Goal: Task Accomplishment & Management: Manage account settings

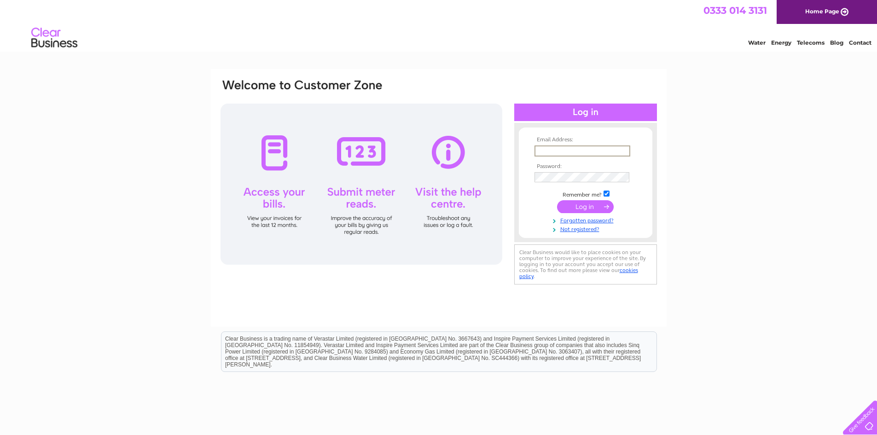
click at [542, 151] on input "text" at bounding box center [582, 150] width 96 height 11
type input "[EMAIL_ADDRESS][DOMAIN_NAME]"
click at [586, 205] on input "submit" at bounding box center [585, 205] width 57 height 13
click at [580, 228] on link "Forgotten password?" at bounding box center [586, 227] width 104 height 9
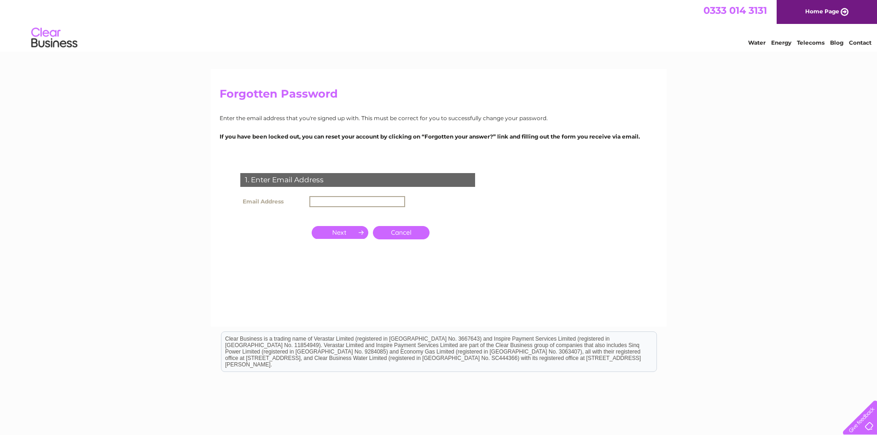
click at [338, 202] on input "text" at bounding box center [357, 201] width 96 height 11
type input "[EMAIL_ADDRESS][DOMAIN_NAME]"
click at [347, 234] on input "button" at bounding box center [340, 231] width 57 height 13
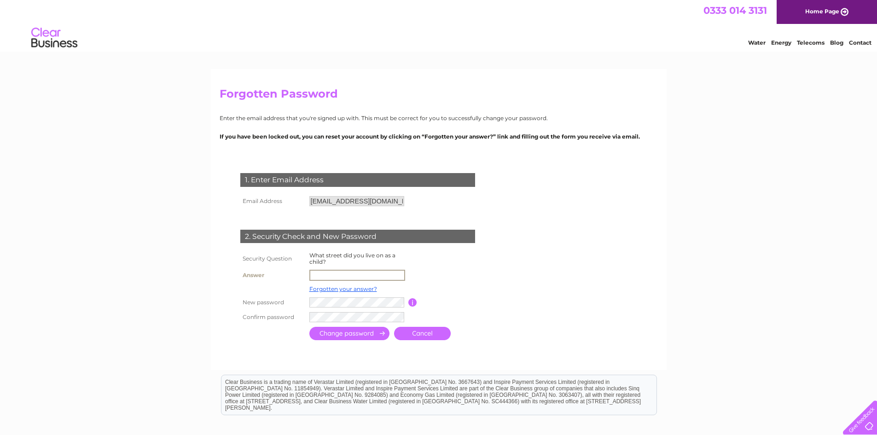
click at [327, 274] on input "text" at bounding box center [357, 275] width 96 height 11
type input "Seaforth avenue"
click at [449, 290] on td at bounding box center [454, 288] width 74 height 12
click at [351, 335] on input "submit" at bounding box center [349, 333] width 80 height 13
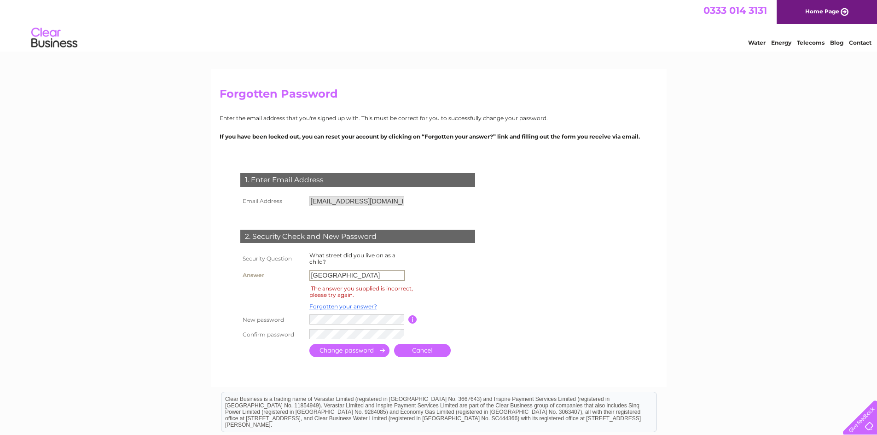
click at [361, 276] on input "Seaforth avenue" at bounding box center [357, 275] width 96 height 11
drag, startPoint x: 311, startPoint y: 275, endPoint x: 369, endPoint y: 276, distance: 57.5
click at [369, 276] on input "Seaforth avenue" at bounding box center [357, 275] width 96 height 11
type input "Silverlaw Crescent"
click at [369, 350] on input "submit" at bounding box center [349, 350] width 80 height 13
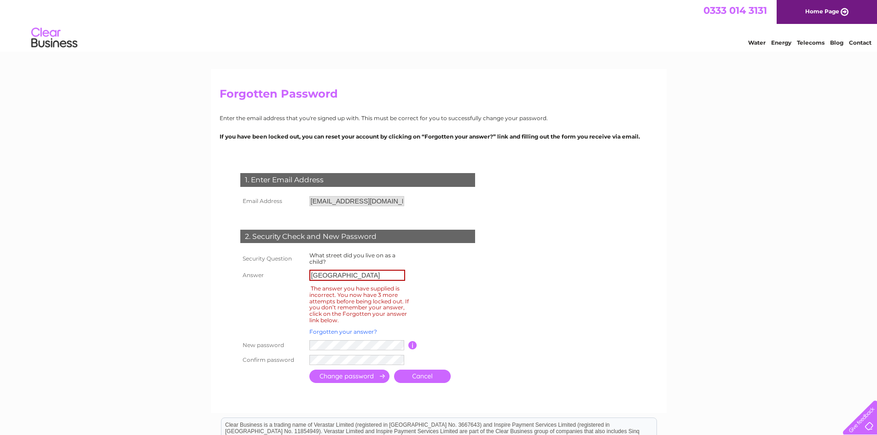
click at [363, 332] on link "Forgotten your answer?" at bounding box center [343, 331] width 68 height 7
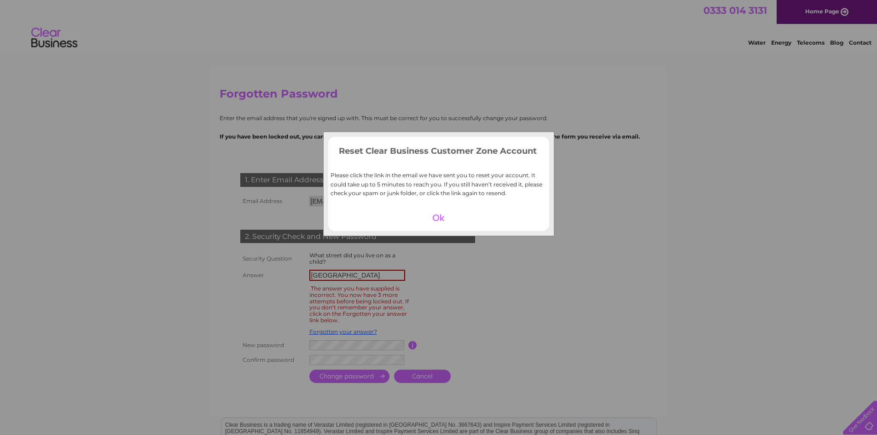
click at [437, 219] on div at bounding box center [438, 217] width 57 height 13
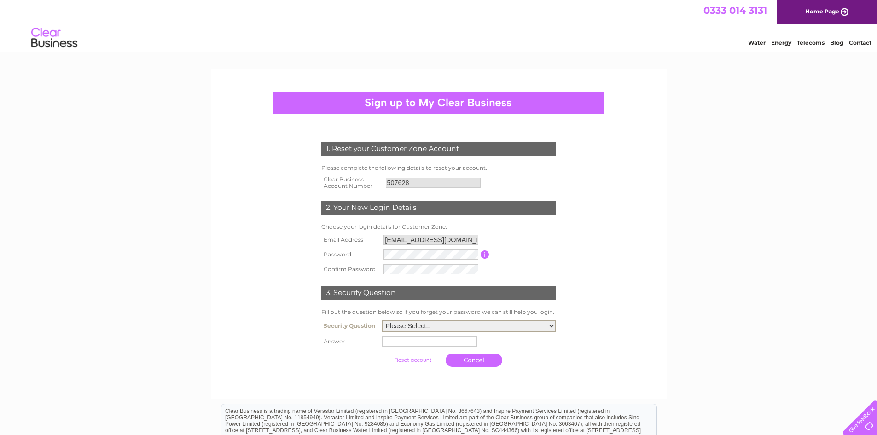
click at [551, 328] on select "Please Select.. In what town or city was your first job? In what town or city d…" at bounding box center [469, 326] width 174 height 12
select select "1"
click at [382, 320] on select "Please Select.. In what town or city was your first job? In what town or city d…" at bounding box center [469, 326] width 174 height 12
click at [406, 343] on input "text" at bounding box center [429, 341] width 95 height 10
type input "[PERSON_NAME]"
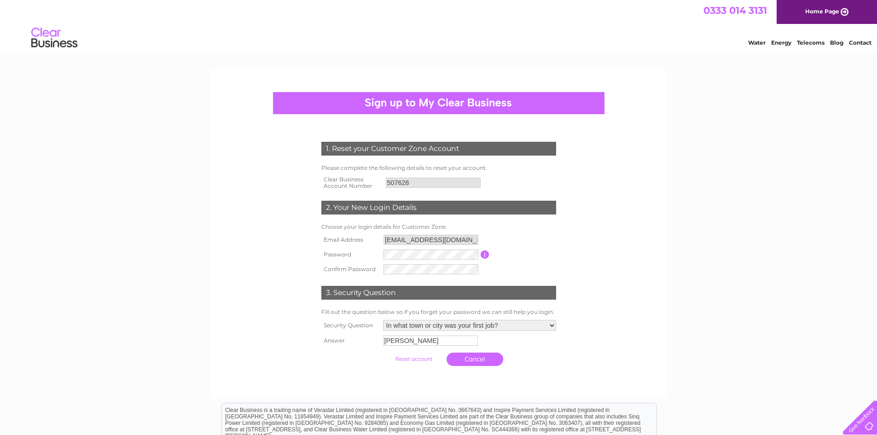
click at [417, 360] on input "submit" at bounding box center [413, 359] width 57 height 13
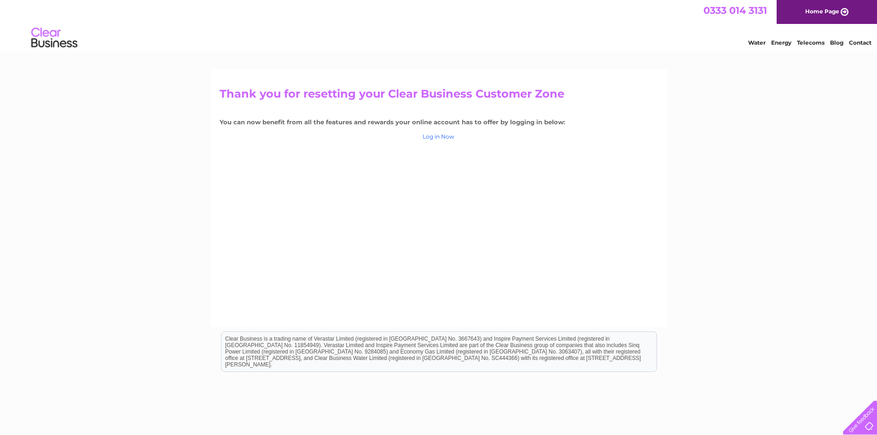
click at [438, 136] on link "Log in Now" at bounding box center [439, 136] width 32 height 7
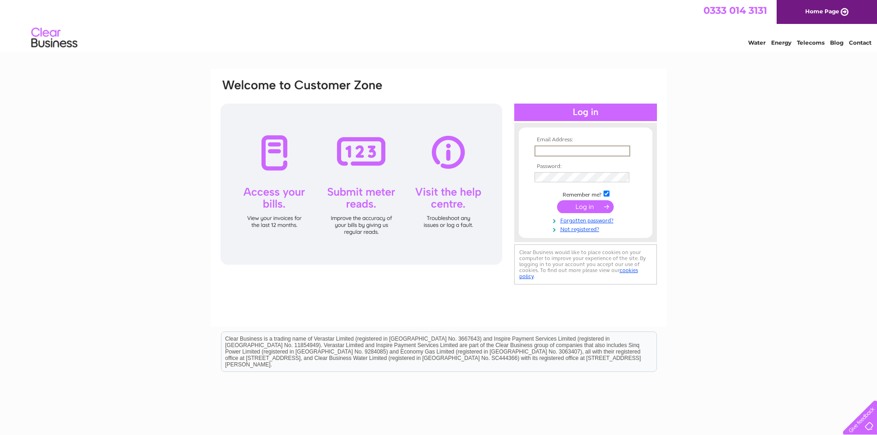
click at [542, 148] on input "text" at bounding box center [582, 150] width 96 height 11
type input "[EMAIL_ADDRESS][DOMAIN_NAME]"
click at [585, 206] on input "submit" at bounding box center [585, 206] width 57 height 13
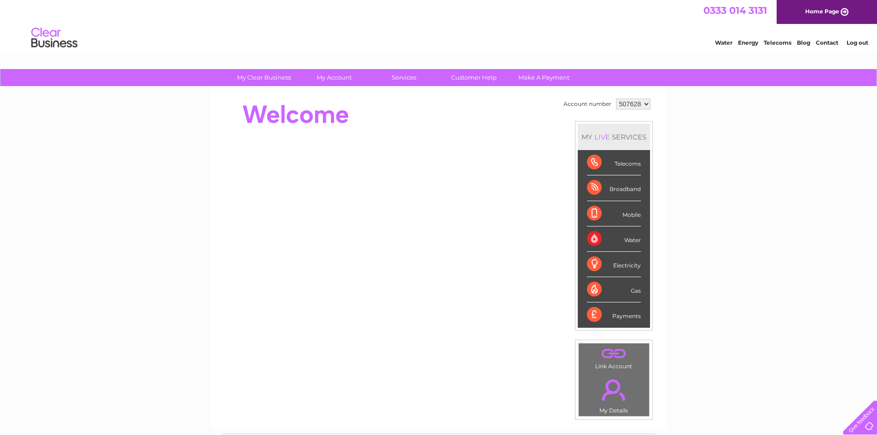
click at [612, 390] on link "." at bounding box center [614, 390] width 66 height 32
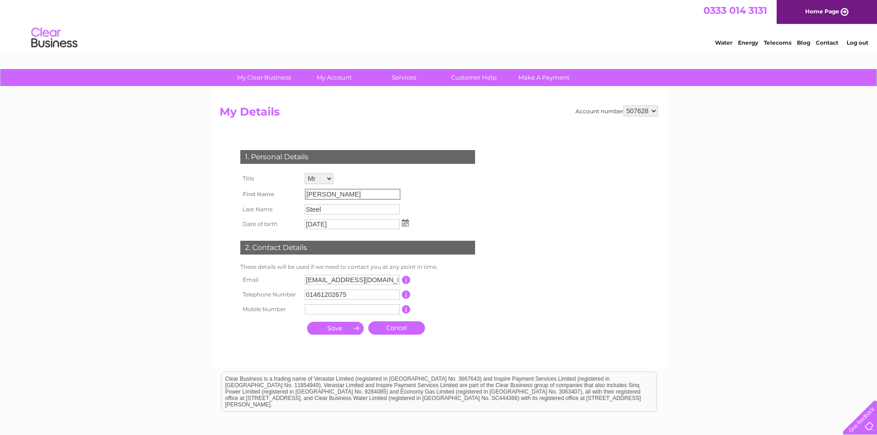
click at [309, 194] on input "George" at bounding box center [353, 194] width 96 height 11
drag, startPoint x: 306, startPoint y: 193, endPoint x: 331, endPoint y: 195, distance: 25.8
click at [331, 195] on input "George" at bounding box center [353, 194] width 96 height 11
drag, startPoint x: 320, startPoint y: 195, endPoint x: 453, endPoint y: 198, distance: 133.1
click at [453, 198] on div "1. Personal Details Title Mr Mrs Ms Miss Dr Rev Prof Other First Name George La…" at bounding box center [360, 240] width 280 height 198
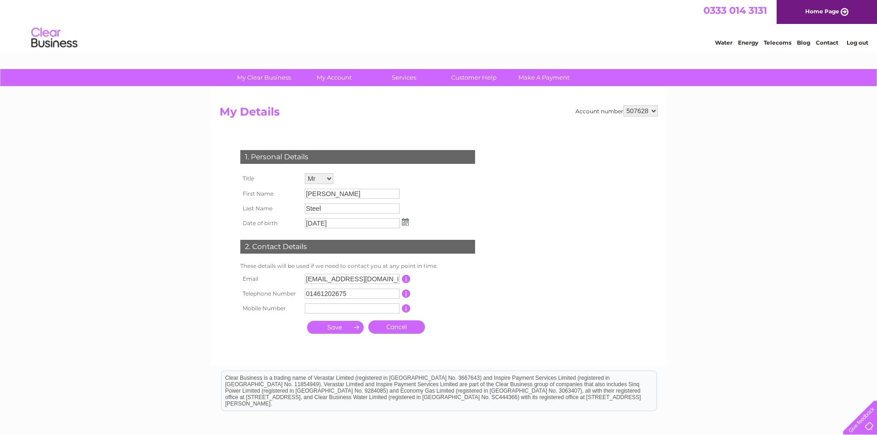
click at [336, 211] on input "Steel" at bounding box center [352, 208] width 95 height 10
click at [313, 311] on input "text" at bounding box center [353, 308] width 96 height 11
type input "0"
drag, startPoint x: 306, startPoint y: 195, endPoint x: 335, endPoint y: 194, distance: 29.0
click at [335, 194] on input "George" at bounding box center [353, 194] width 96 height 11
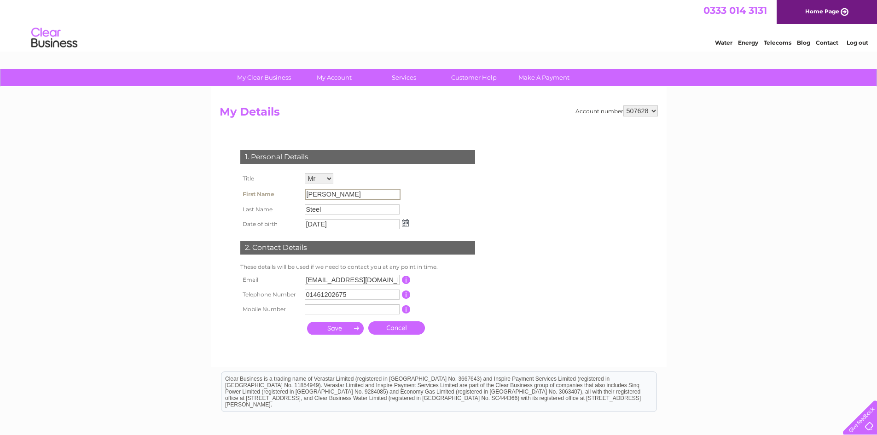
click at [331, 178] on select "Mr Mrs Ms Miss Dr Rev Prof Other" at bounding box center [319, 178] width 29 height 11
click at [305, 173] on select "Mr Mrs Ms Miss Dr Rev Prof Other" at bounding box center [319, 179] width 29 height 12
click at [326, 194] on input "George" at bounding box center [352, 195] width 95 height 10
click at [325, 194] on input "George" at bounding box center [353, 194] width 96 height 11
click at [307, 195] on input "George" at bounding box center [353, 194] width 96 height 11
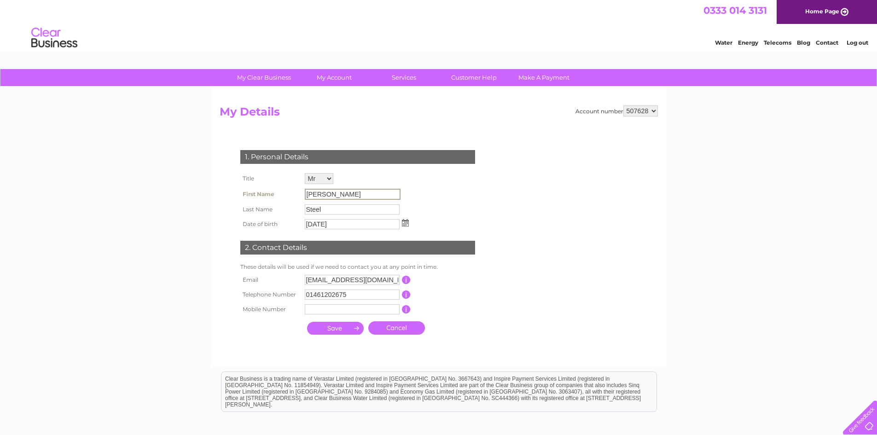
click at [309, 197] on input "George" at bounding box center [353, 194] width 96 height 11
drag, startPoint x: 306, startPoint y: 195, endPoint x: 333, endPoint y: 195, distance: 26.7
click at [333, 195] on input "George" at bounding box center [353, 194] width 96 height 11
click at [394, 329] on link "Cancel" at bounding box center [396, 326] width 57 height 13
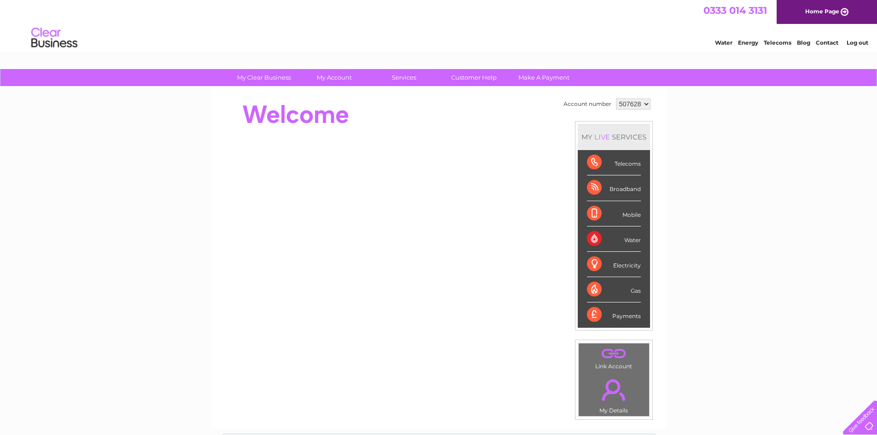
click at [609, 390] on link "." at bounding box center [614, 390] width 66 height 32
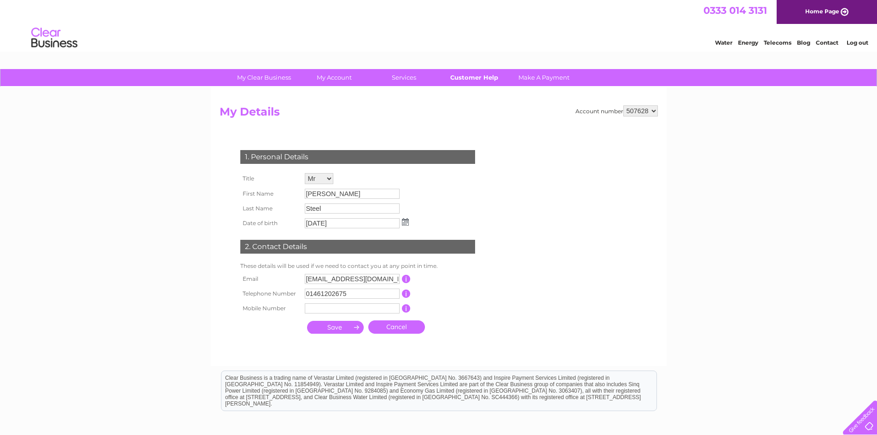
click at [475, 79] on link "Customer Help" at bounding box center [474, 77] width 76 height 17
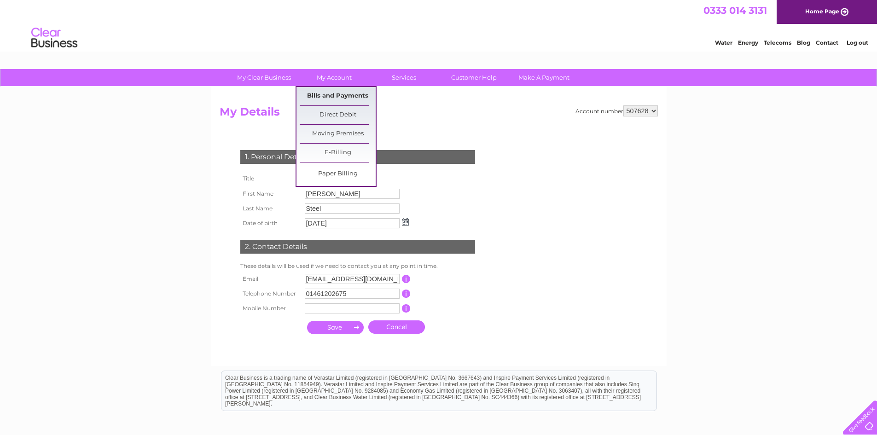
click at [335, 98] on link "Bills and Payments" at bounding box center [338, 96] width 76 height 18
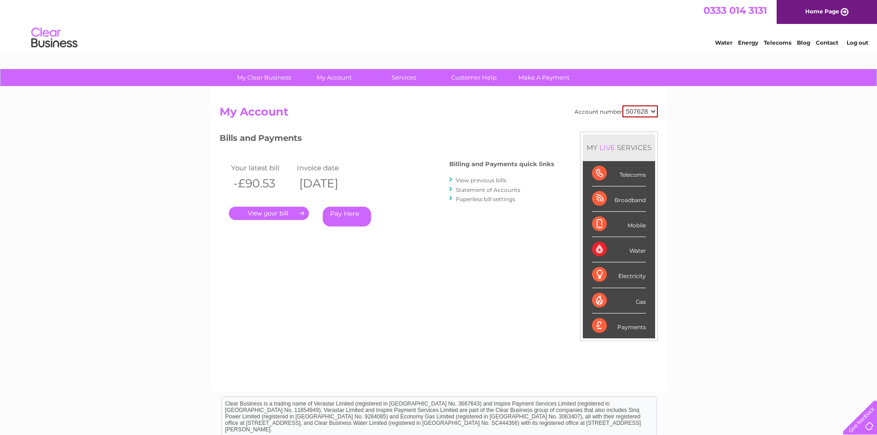
click at [483, 199] on link "Paperless bill settings" at bounding box center [485, 199] width 59 height 7
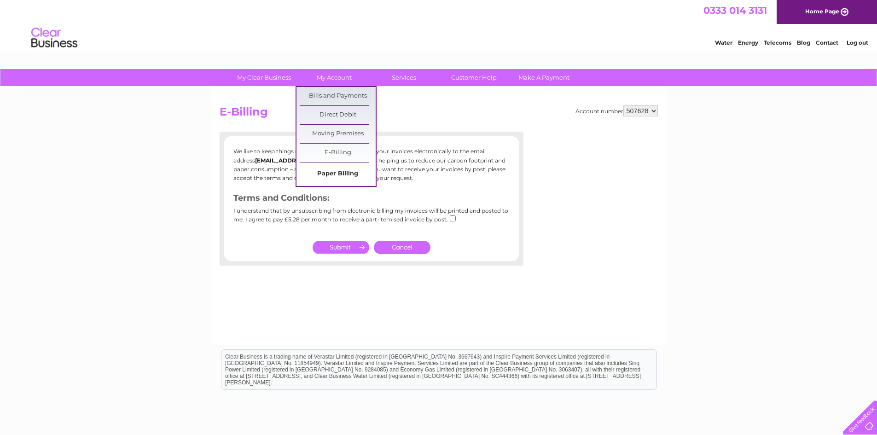
click at [336, 173] on link "Paper Billing" at bounding box center [338, 174] width 76 height 18
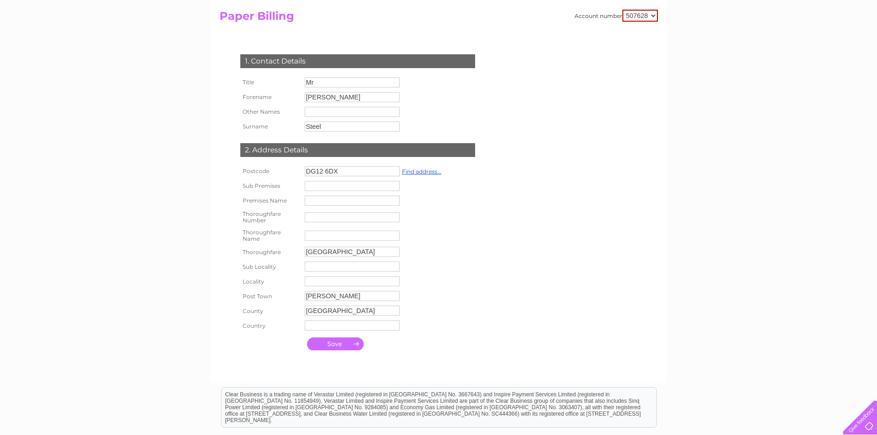
scroll to position [46, 0]
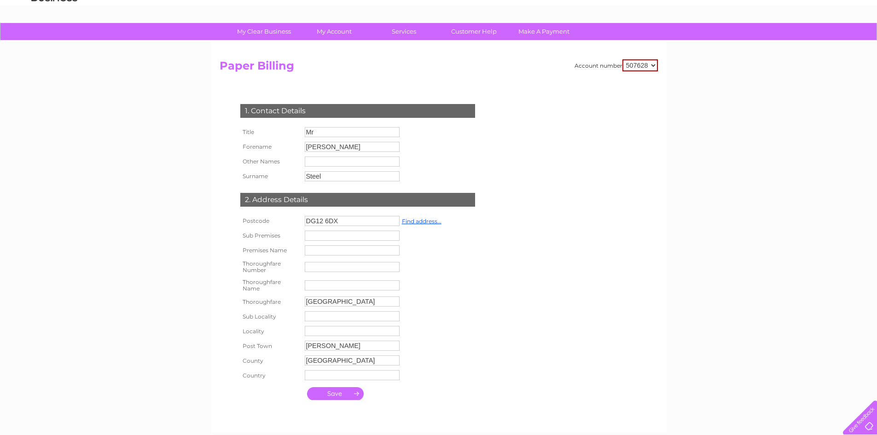
click at [329, 145] on input "[PERSON_NAME]" at bounding box center [352, 147] width 95 height 10
type input "G"
type input "[PERSON_NAME]"
click at [323, 177] on input "Steel" at bounding box center [352, 177] width 95 height 10
type input "S"
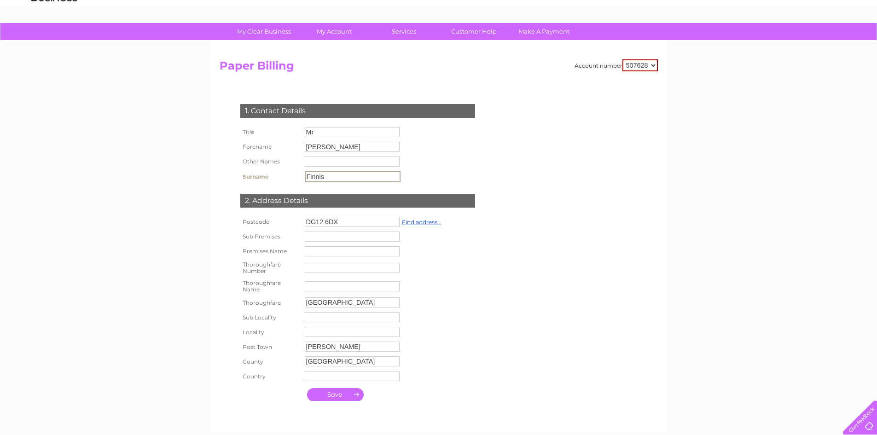
type input "Finnis"
click at [338, 394] on input "submit" at bounding box center [335, 394] width 57 height 13
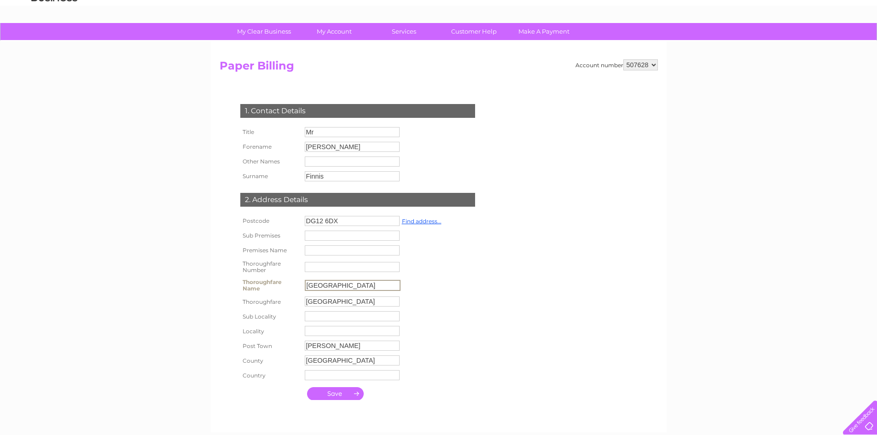
type input "Seaforth Avenue"
click at [335, 392] on input "submit" at bounding box center [335, 393] width 57 height 13
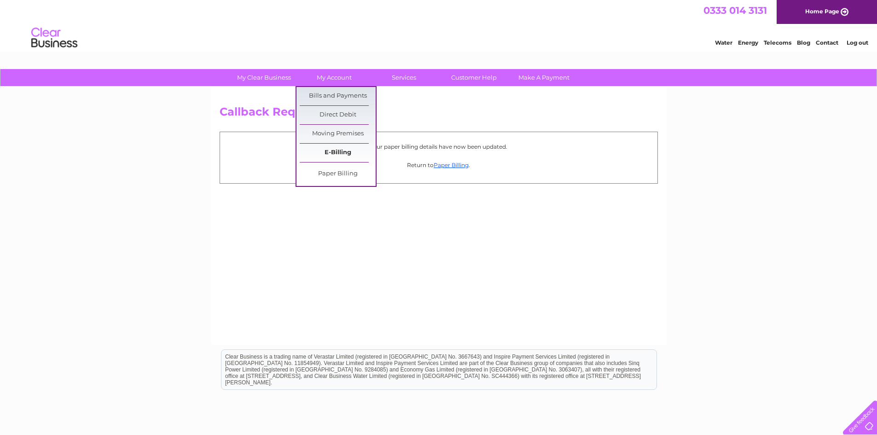
click at [337, 151] on link "E-Billing" at bounding box center [338, 153] width 76 height 18
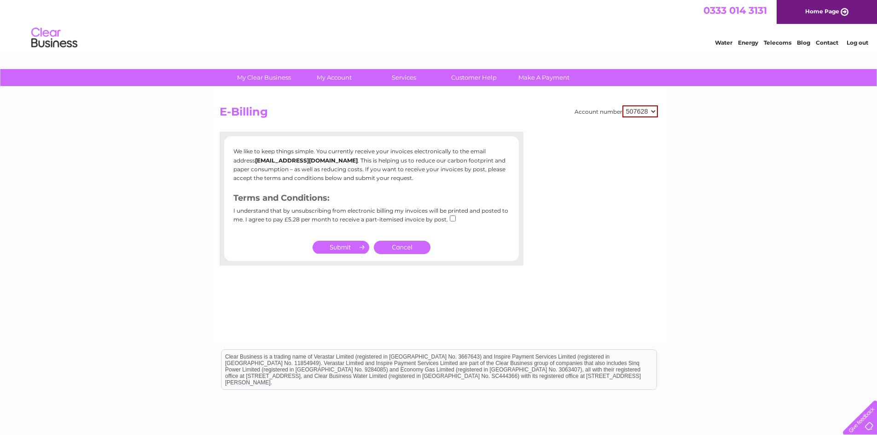
click at [342, 246] on input "submit" at bounding box center [341, 247] width 57 height 13
click at [403, 249] on link "Cancel" at bounding box center [402, 247] width 57 height 13
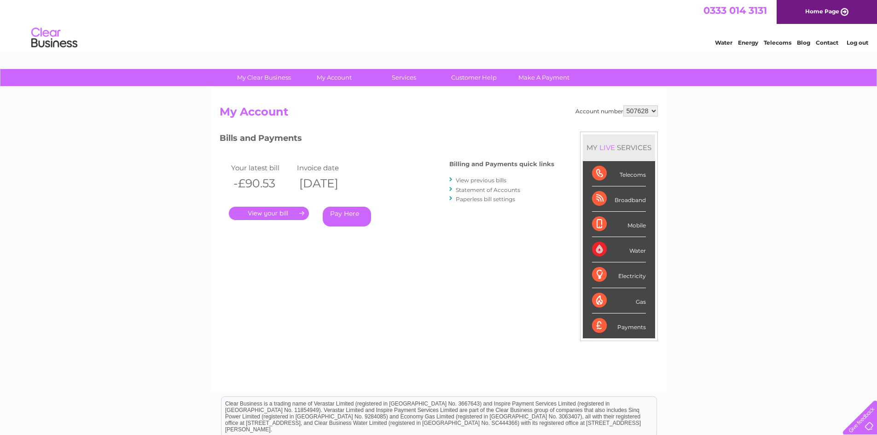
click at [292, 213] on link "." at bounding box center [269, 213] width 80 height 13
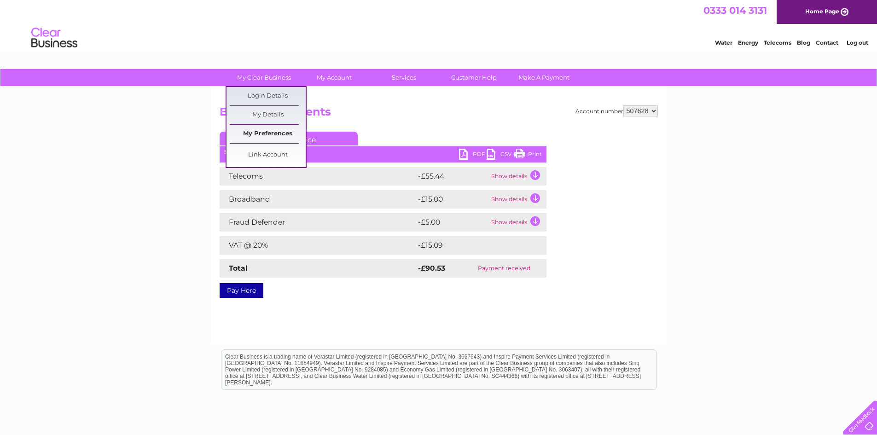
click at [271, 133] on link "My Preferences" at bounding box center [268, 134] width 76 height 18
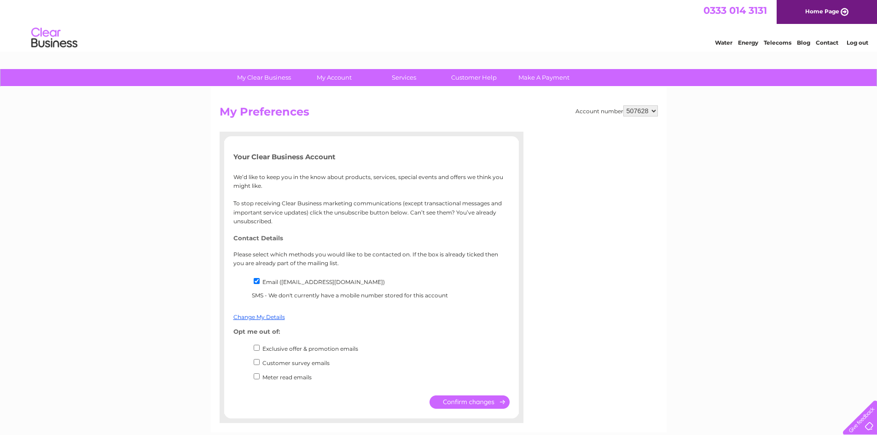
click at [483, 401] on input "submit" at bounding box center [469, 401] width 80 height 13
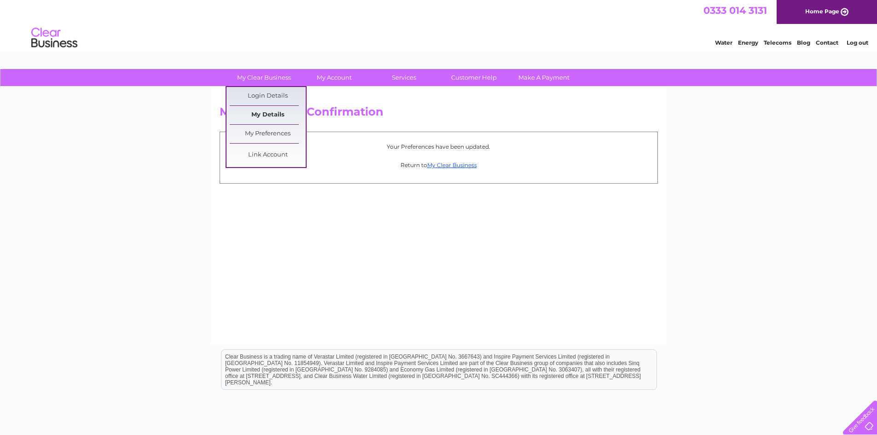
click at [261, 114] on link "My Details" at bounding box center [268, 115] width 76 height 18
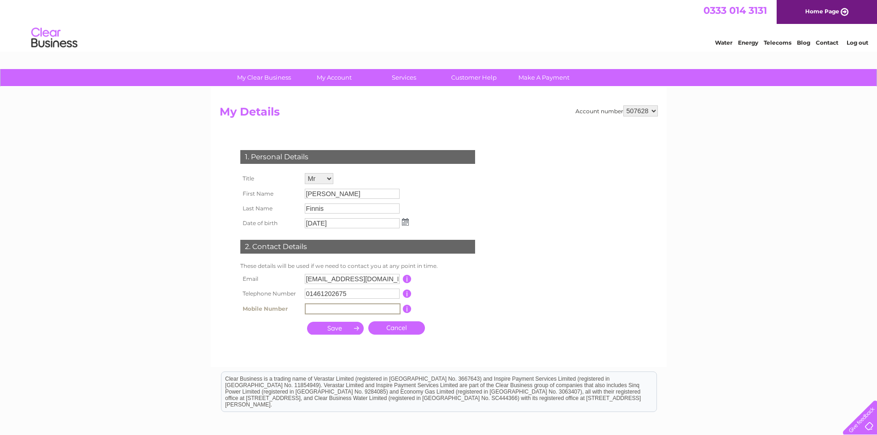
click at [309, 306] on input "text" at bounding box center [353, 308] width 96 height 11
type input "07584165298"
click at [336, 330] on input "submit" at bounding box center [335, 327] width 57 height 13
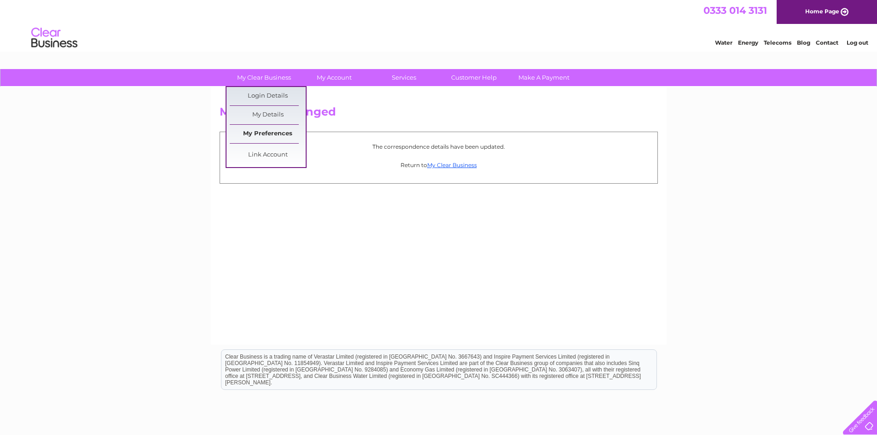
click at [267, 137] on link "My Preferences" at bounding box center [268, 134] width 76 height 18
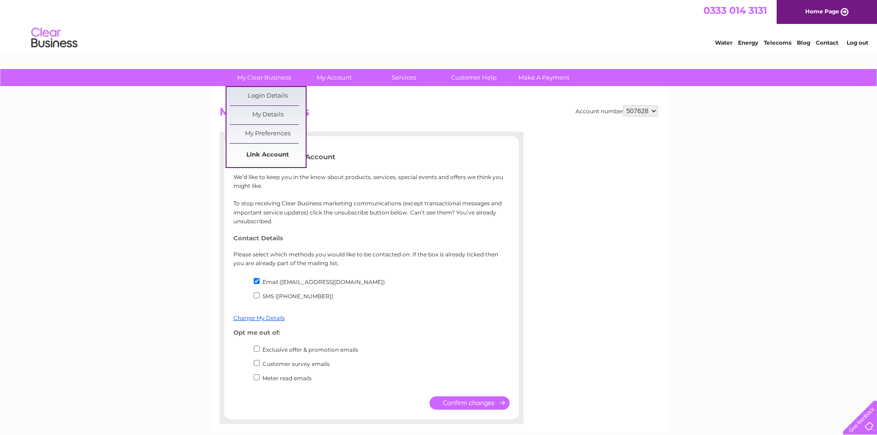
click at [264, 152] on link "Link Account" at bounding box center [268, 155] width 76 height 18
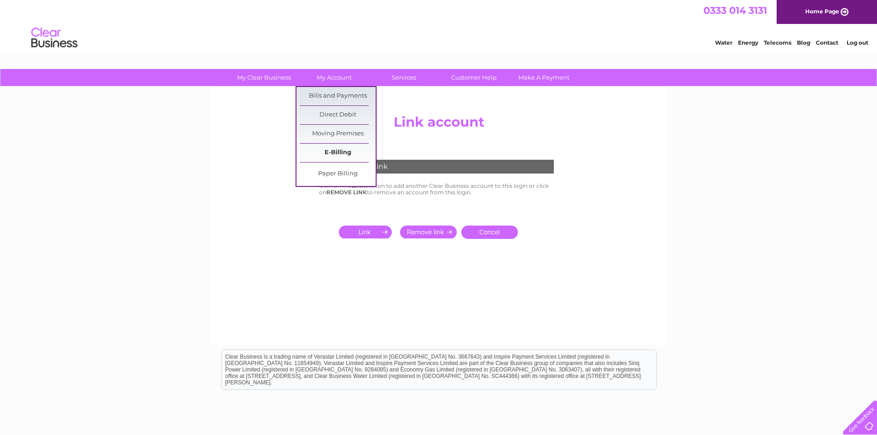
click at [336, 153] on link "E-Billing" at bounding box center [338, 153] width 76 height 18
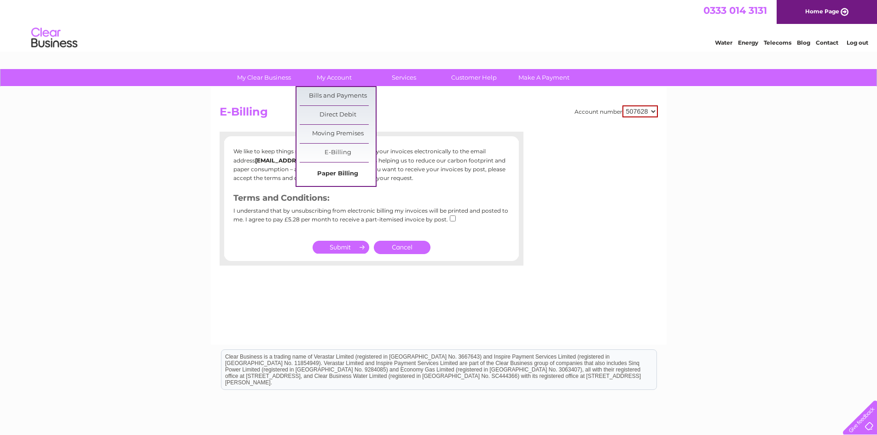
click at [346, 172] on link "Paper Billing" at bounding box center [338, 174] width 76 height 18
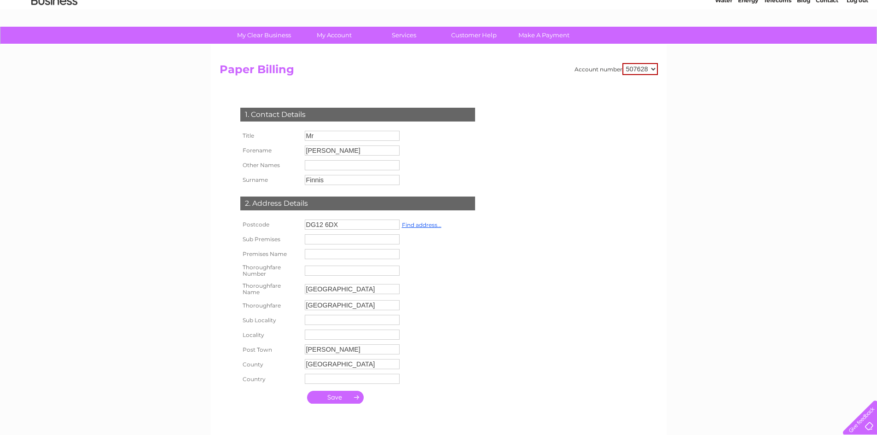
scroll to position [37, 0]
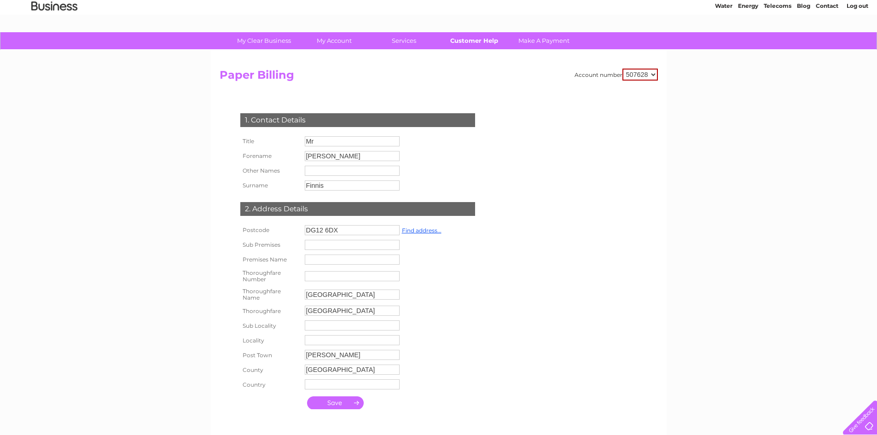
click at [470, 42] on link "Customer Help" at bounding box center [474, 40] width 76 height 17
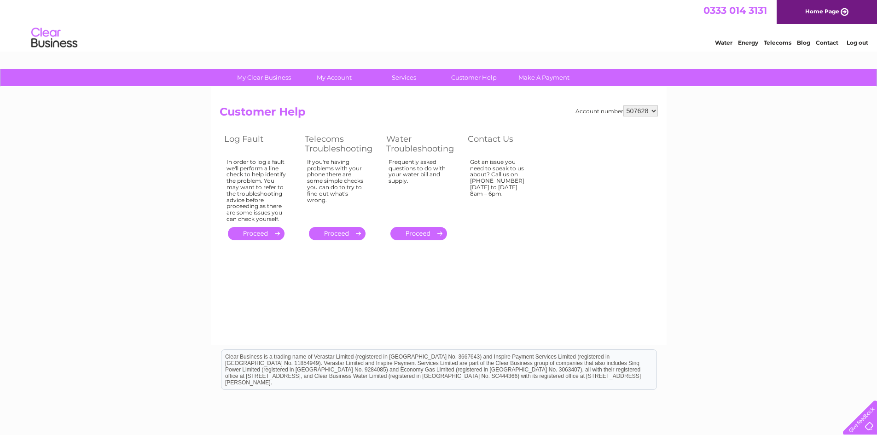
click at [335, 232] on link "." at bounding box center [337, 233] width 57 height 13
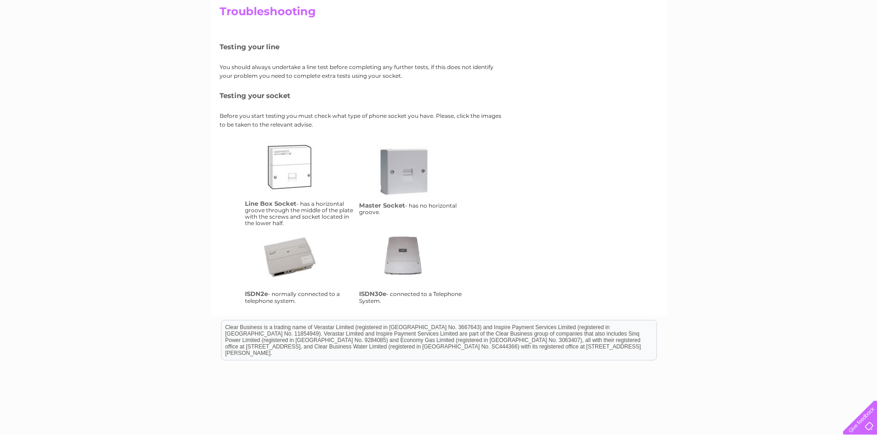
scroll to position [85, 0]
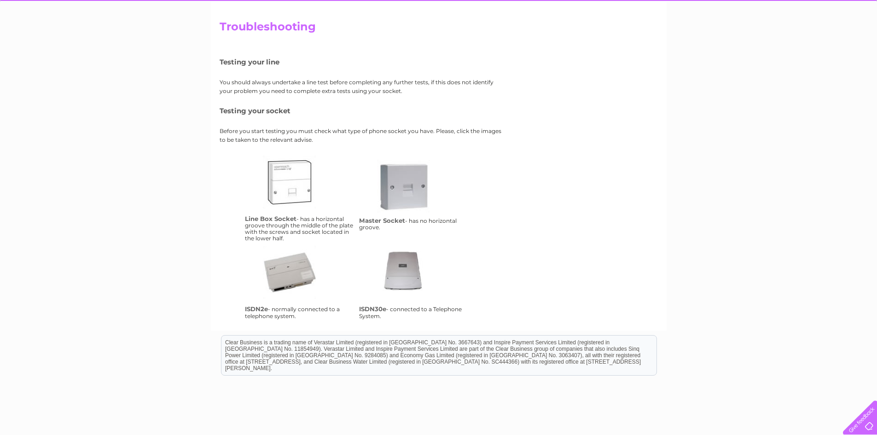
click at [287, 277] on link "isdn2e" at bounding box center [300, 283] width 74 height 74
